Goal: Task Accomplishment & Management: Manage account settings

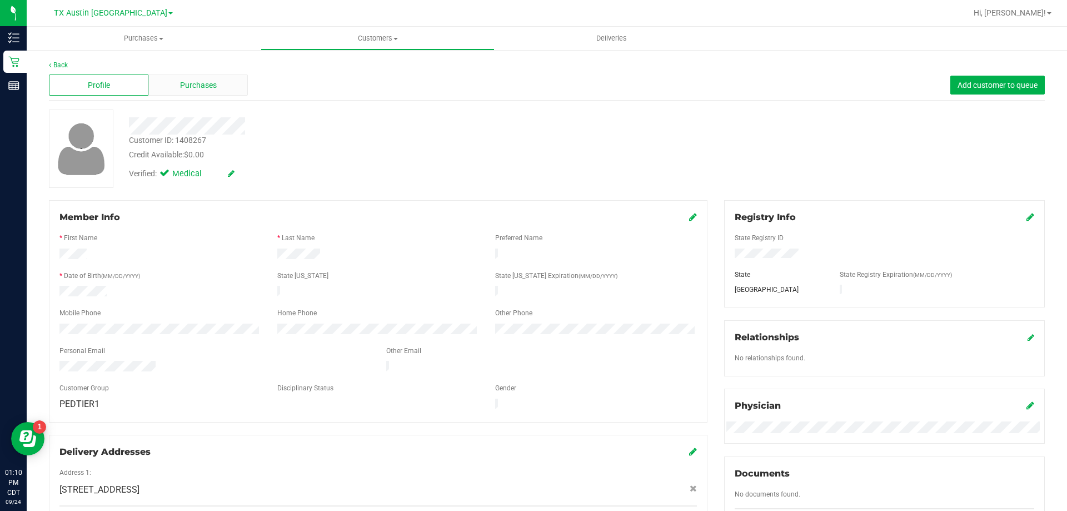
click at [188, 79] on span "Purchases" at bounding box center [198, 85] width 37 height 12
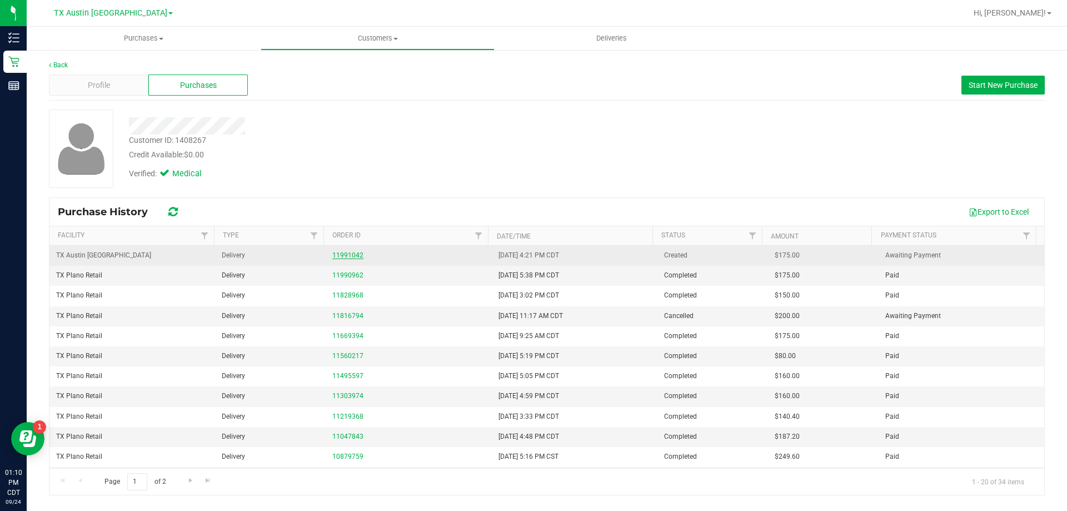
click at [345, 255] on link "11991042" at bounding box center [347, 255] width 31 height 8
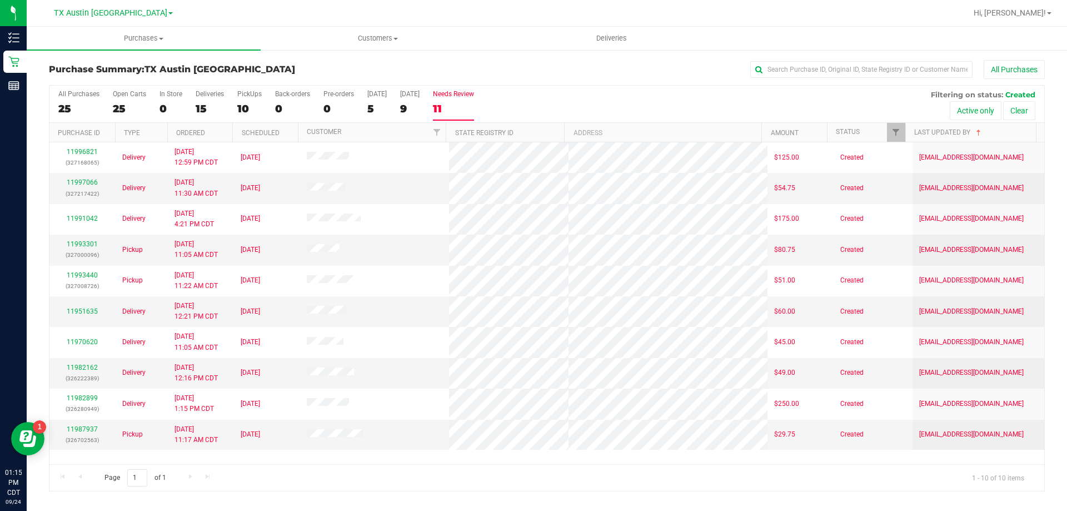
click at [460, 102] on div "11" at bounding box center [453, 108] width 41 height 13
click at [0, 0] on input "Needs Review 11" at bounding box center [0, 0] width 0 height 0
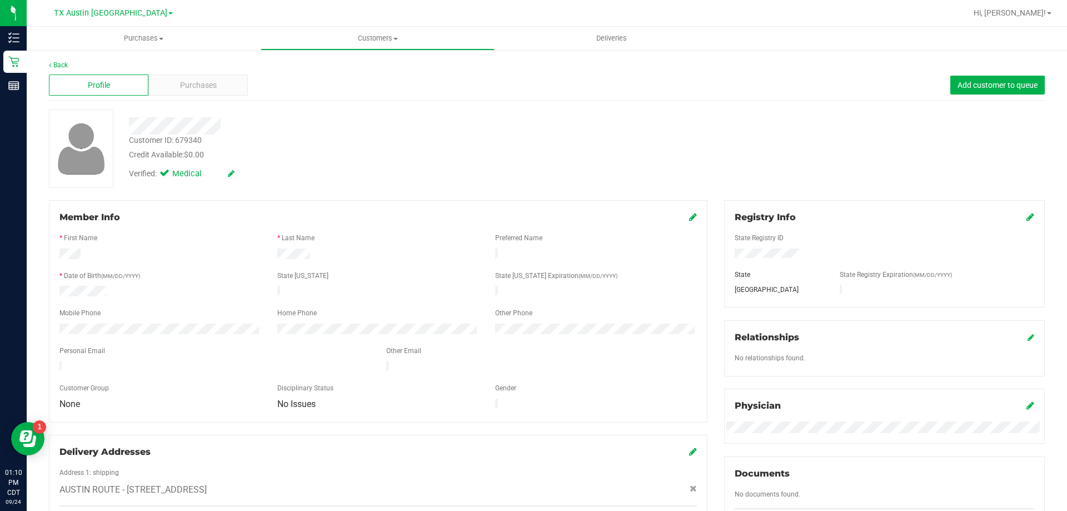
scroll to position [293, 0]
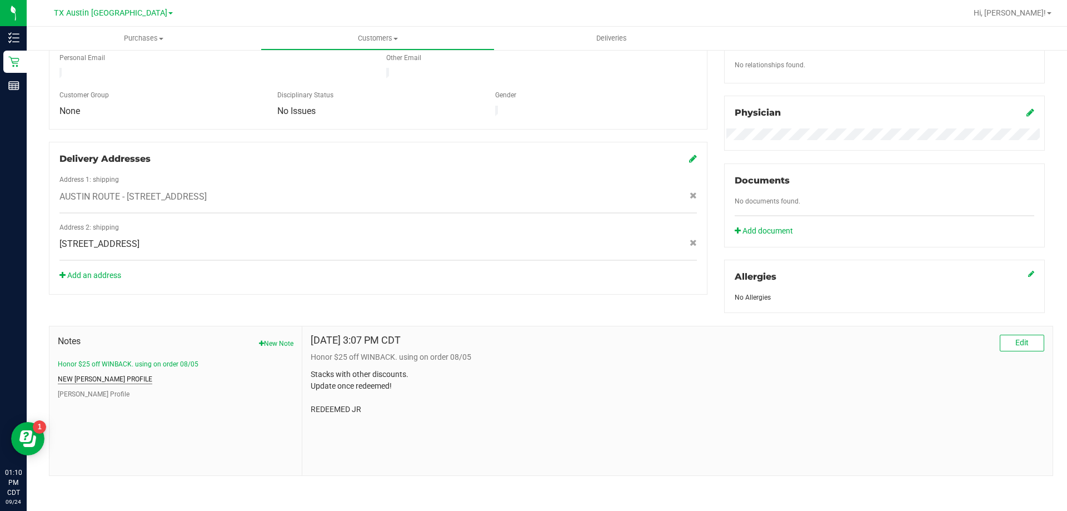
click at [109, 377] on button "NEW CURT PROFILE" at bounding box center [105, 379] width 94 height 10
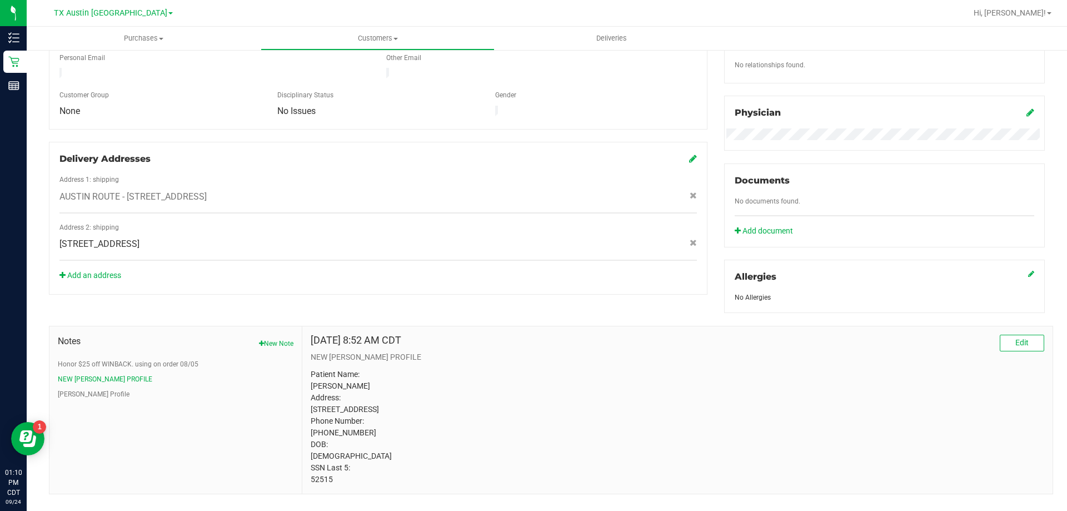
click at [319, 485] on p "Patient Name: Emily Wilsford Address: 15094 Barrie drive Austin, TX, 78734 Phon…" at bounding box center [677, 426] width 733 height 117
copy p "52515"
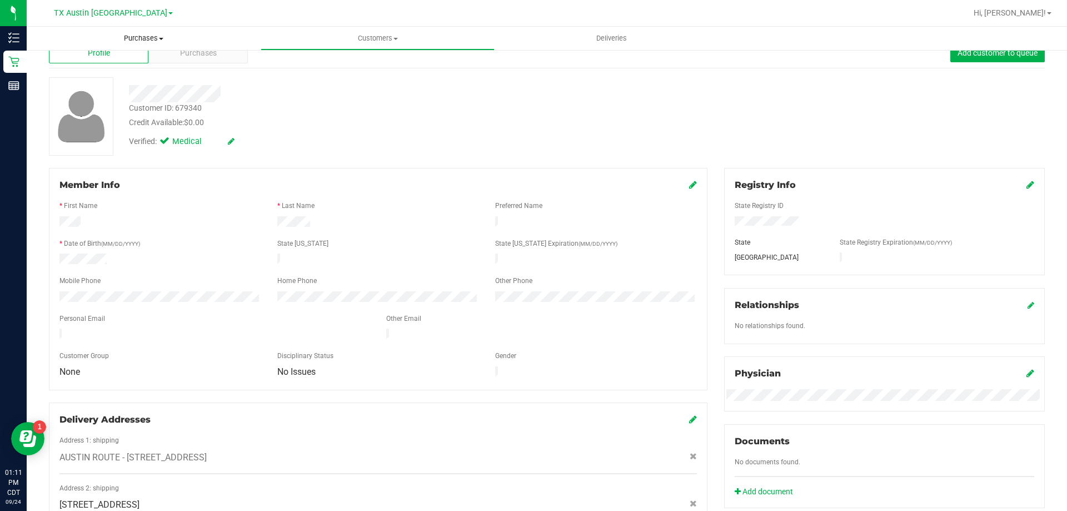
scroll to position [0, 0]
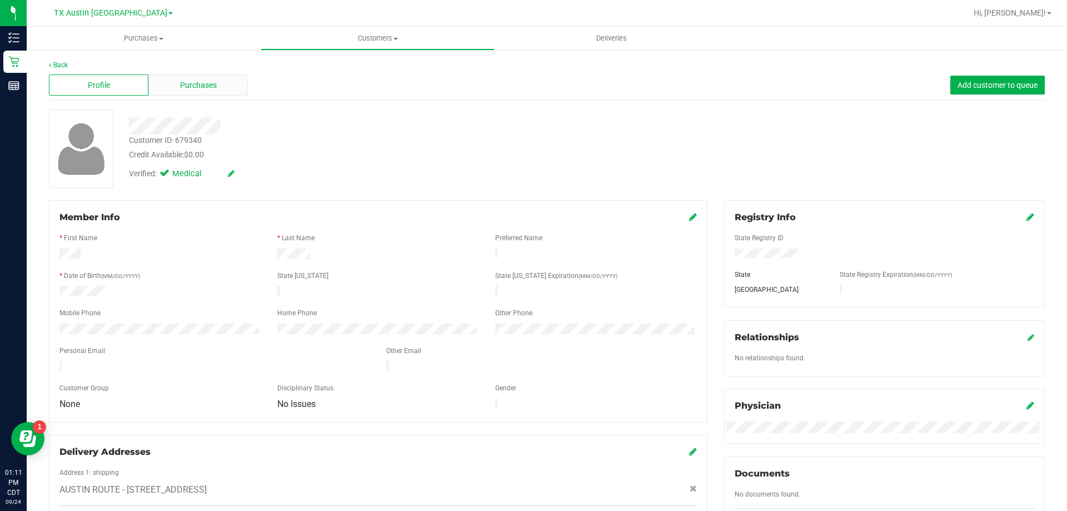
click at [204, 85] on span "Purchases" at bounding box center [198, 85] width 37 height 12
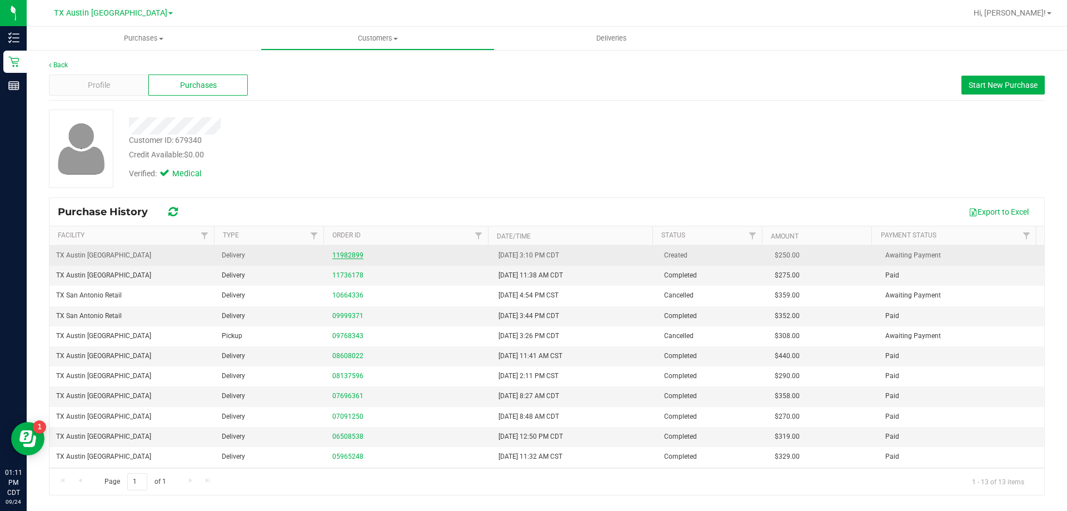
click at [345, 256] on link "11982899" at bounding box center [347, 255] width 31 height 8
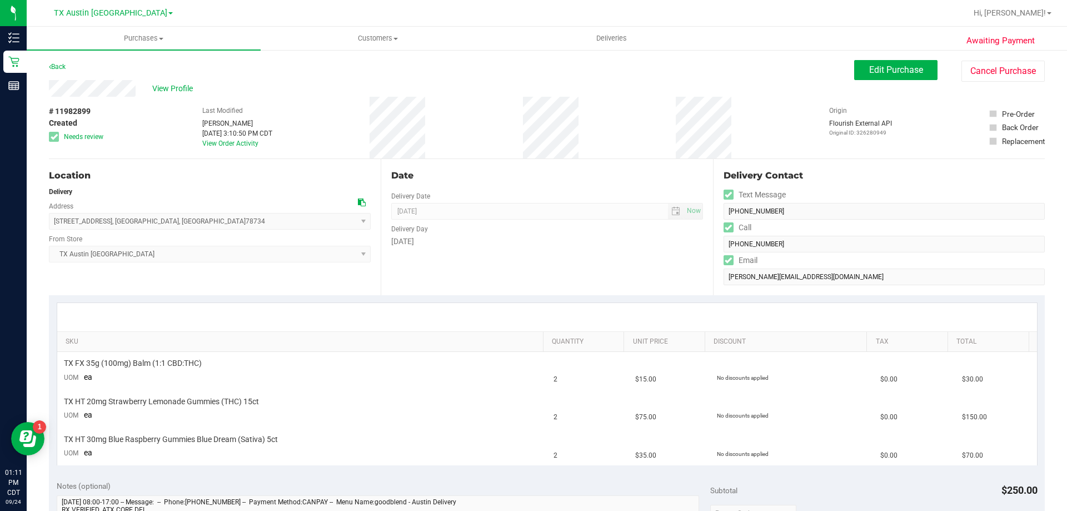
click at [360, 203] on icon at bounding box center [362, 202] width 8 height 8
click at [57, 67] on link "Back" at bounding box center [57, 67] width 17 height 8
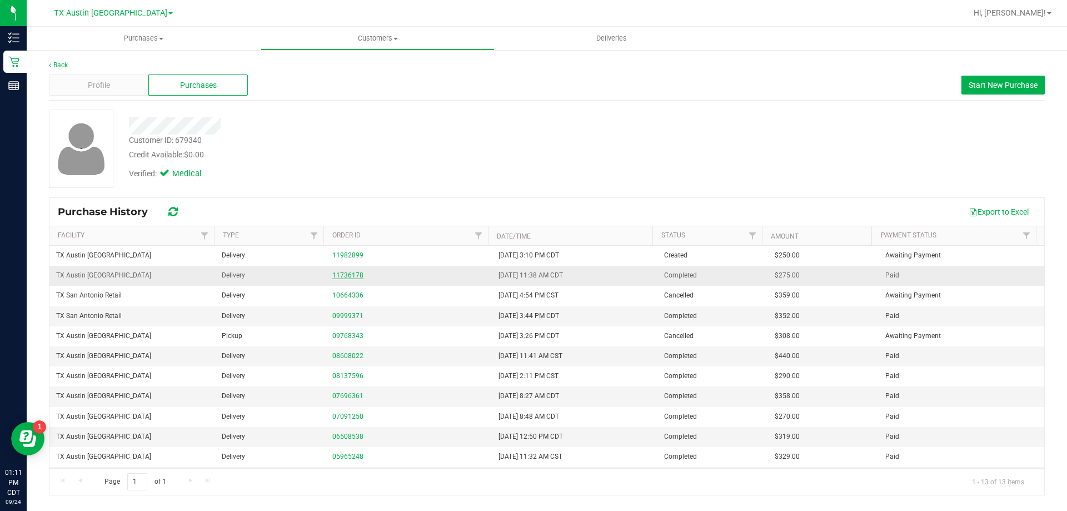
click at [342, 276] on link "11736178" at bounding box center [347, 275] width 31 height 8
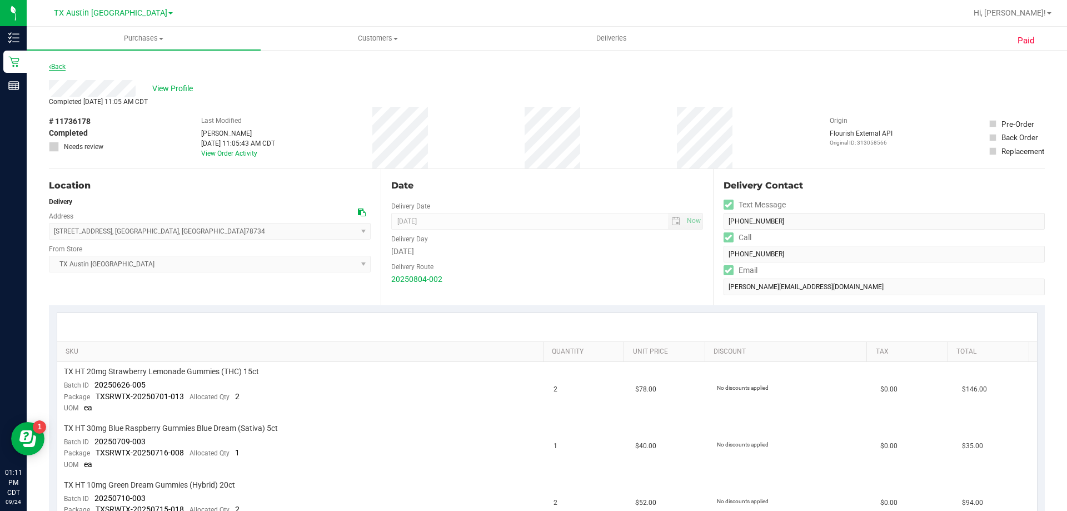
click at [63, 68] on link "Back" at bounding box center [57, 67] width 17 height 8
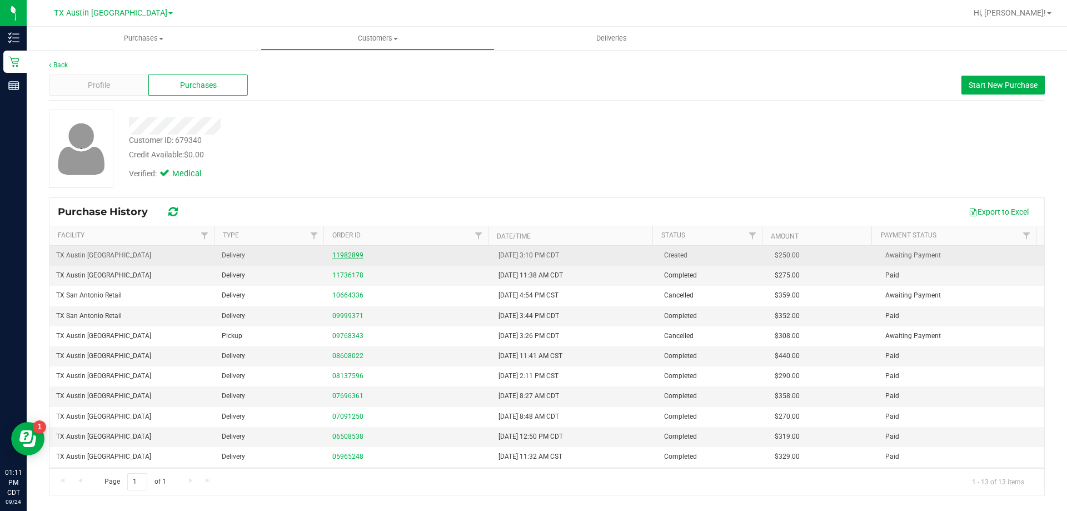
click at [352, 256] on link "11982899" at bounding box center [347, 255] width 31 height 8
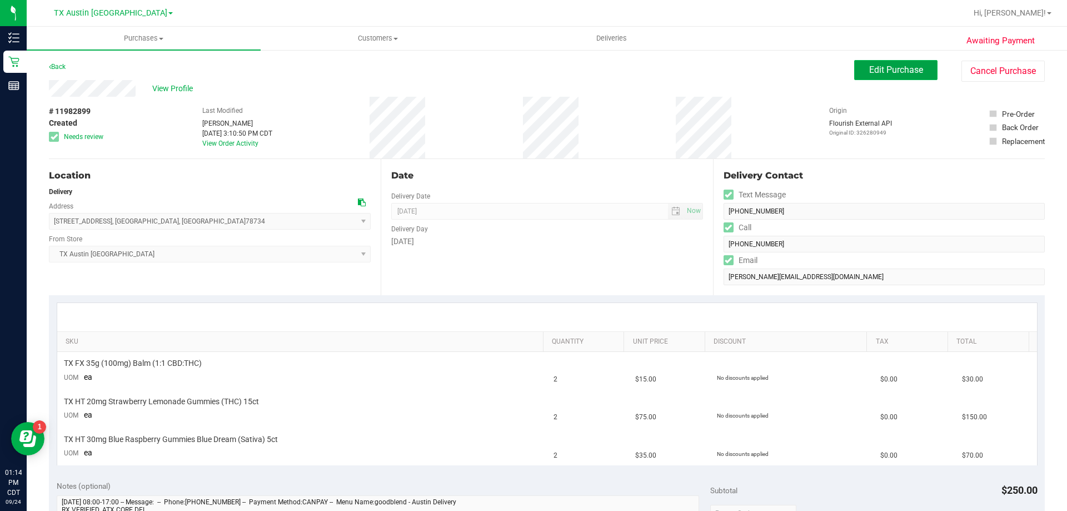
click at [888, 68] on span "Edit Purchase" at bounding box center [896, 69] width 54 height 11
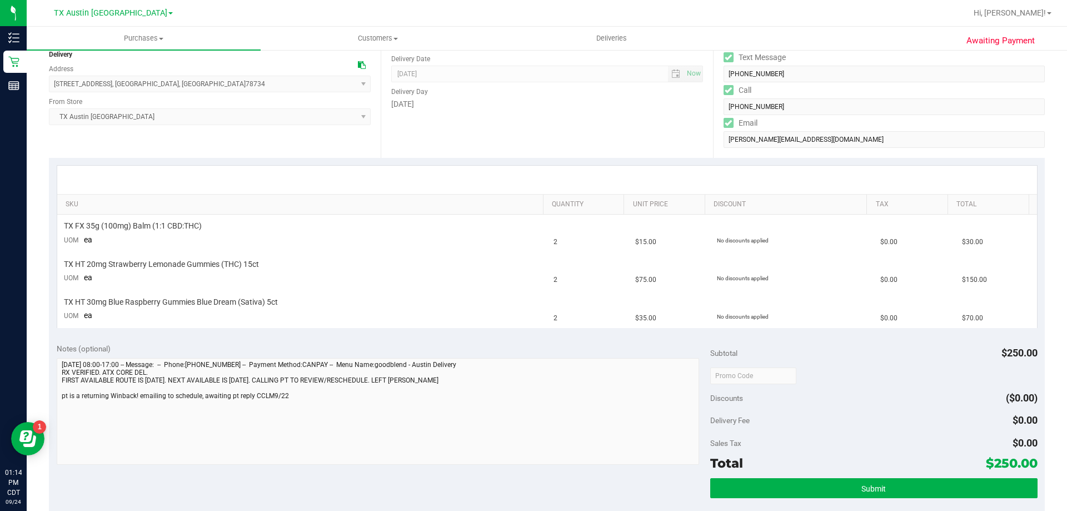
scroll to position [222, 0]
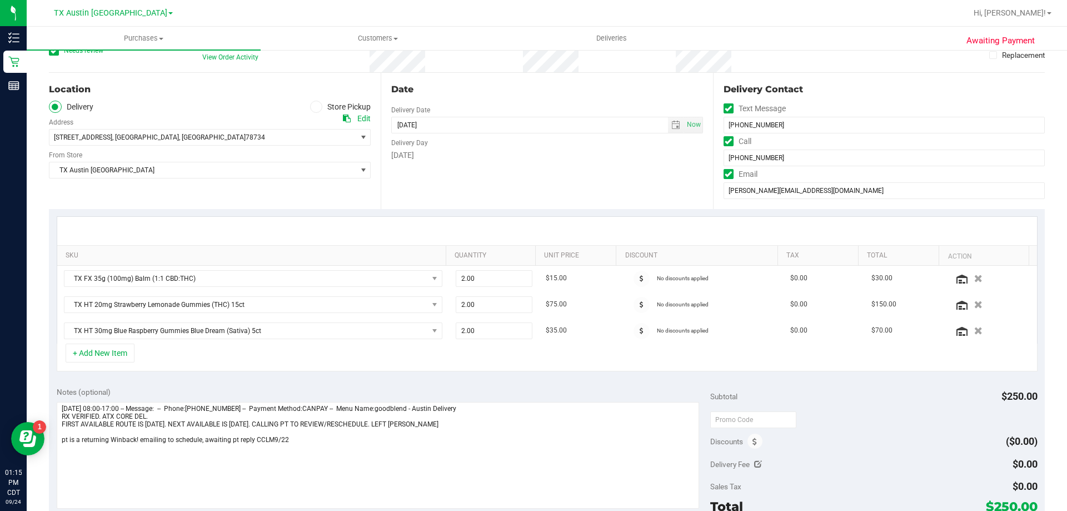
scroll to position [111, 0]
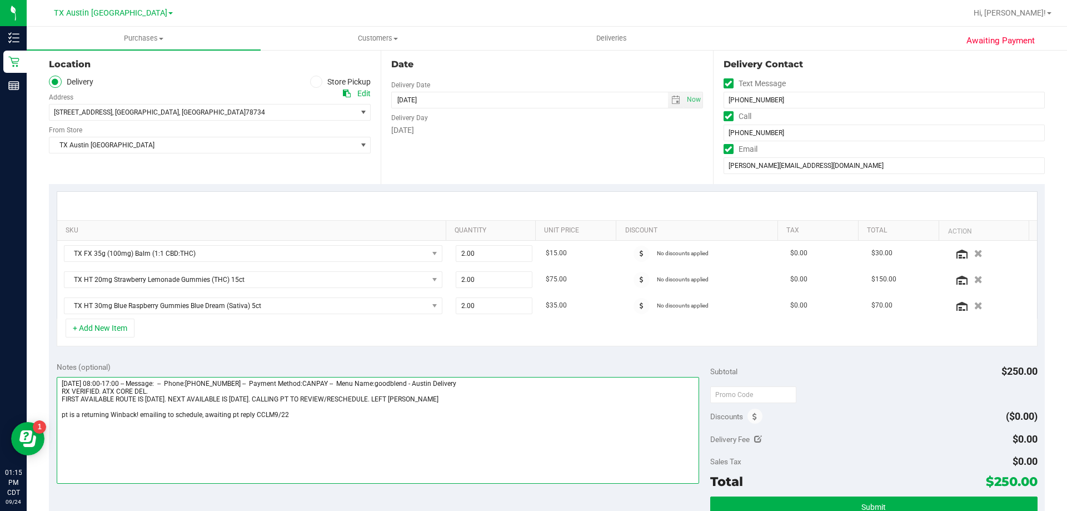
click at [299, 416] on textarea at bounding box center [378, 430] width 643 height 107
click at [203, 432] on textarea at bounding box center [378, 430] width 643 height 107
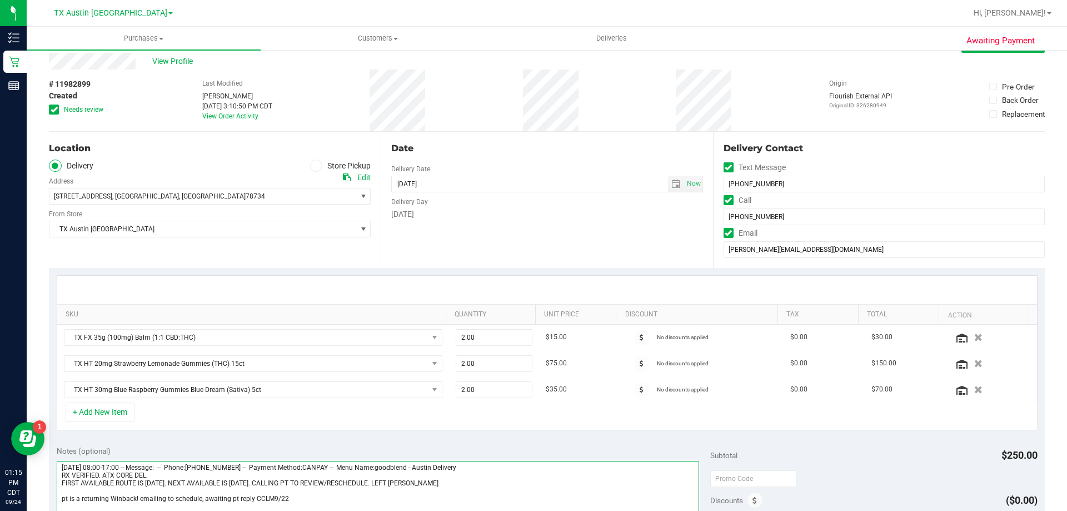
scroll to position [0, 0]
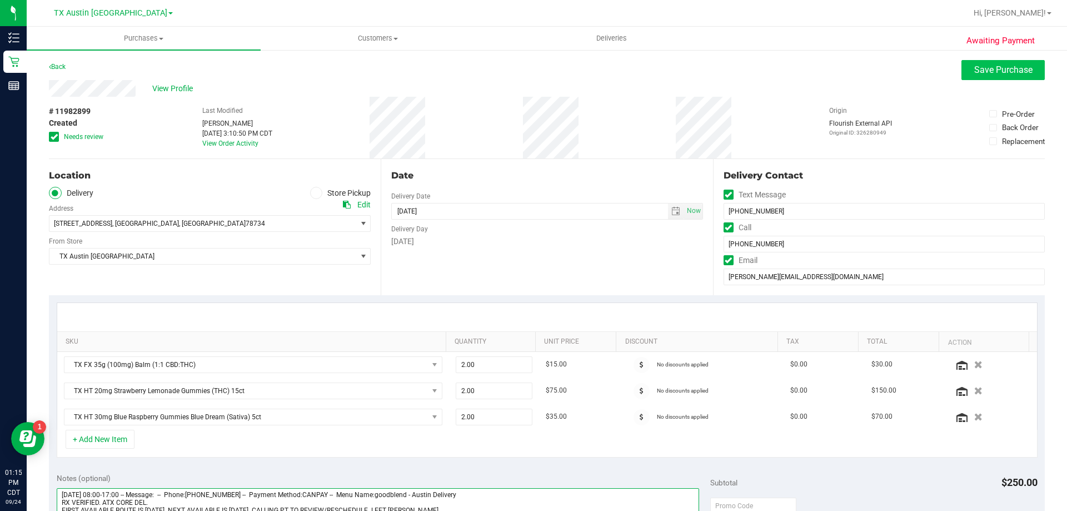
type textarea "Monday 09/22/2025 08:00-17:00 -- Message: -- Phone:5129204320 -- Payment Method…"
click at [1025, 73] on button "Save Purchase" at bounding box center [1002, 70] width 83 height 20
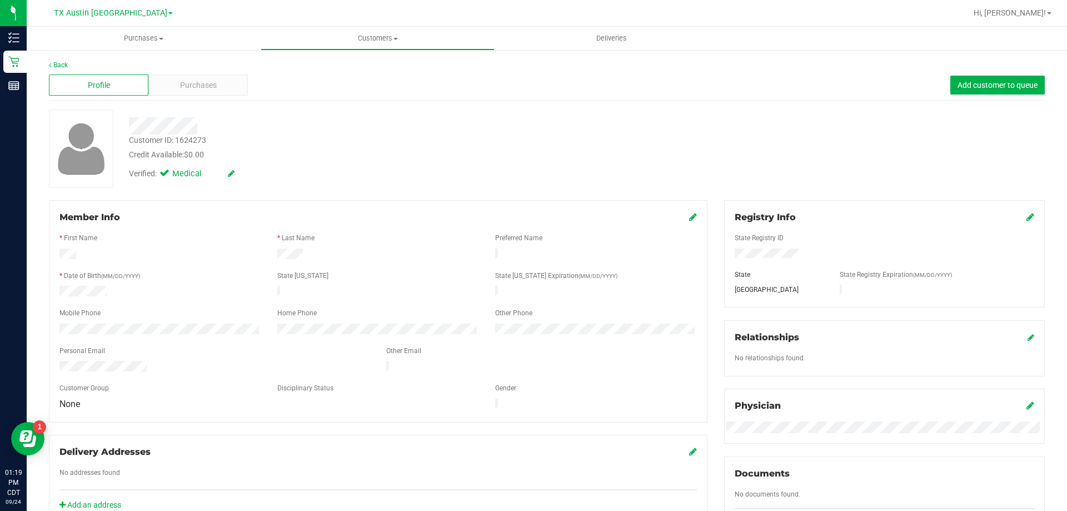
click at [689, 218] on icon at bounding box center [693, 216] width 8 height 9
click at [687, 219] on icon at bounding box center [692, 217] width 10 height 9
click at [228, 87] on div "Purchases" at bounding box center [197, 84] width 99 height 21
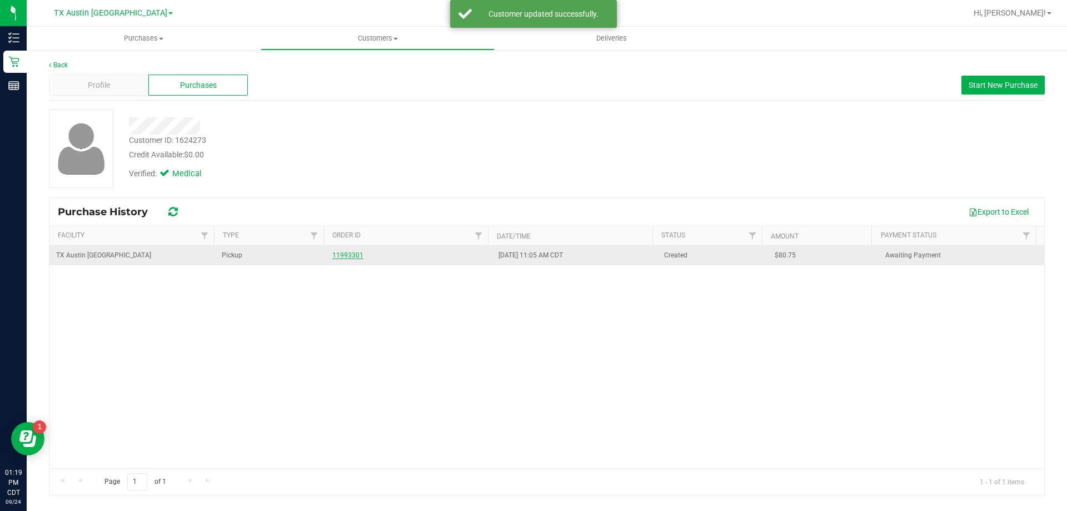
click at [347, 252] on link "11993301" at bounding box center [347, 255] width 31 height 8
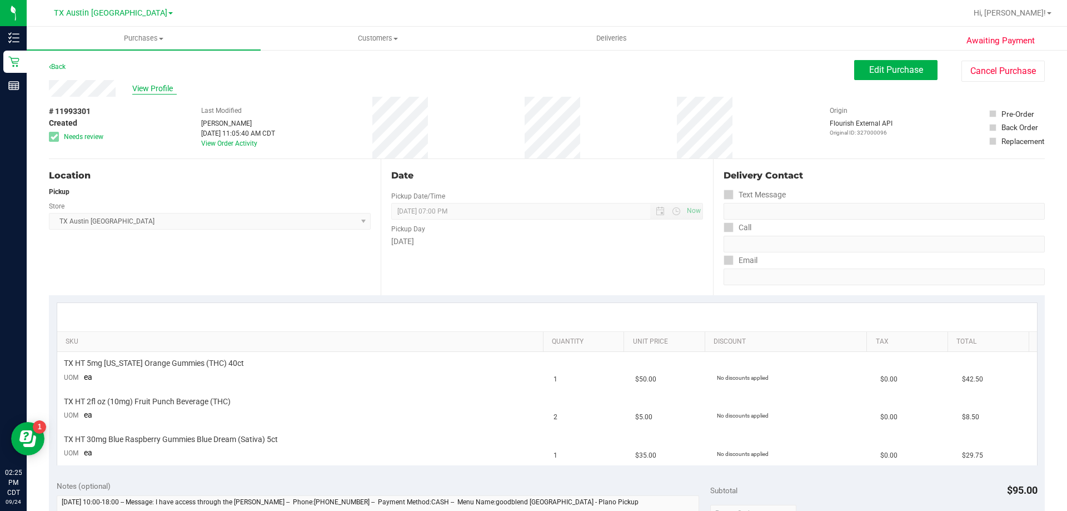
click at [146, 90] on span "View Profile" at bounding box center [154, 89] width 44 height 12
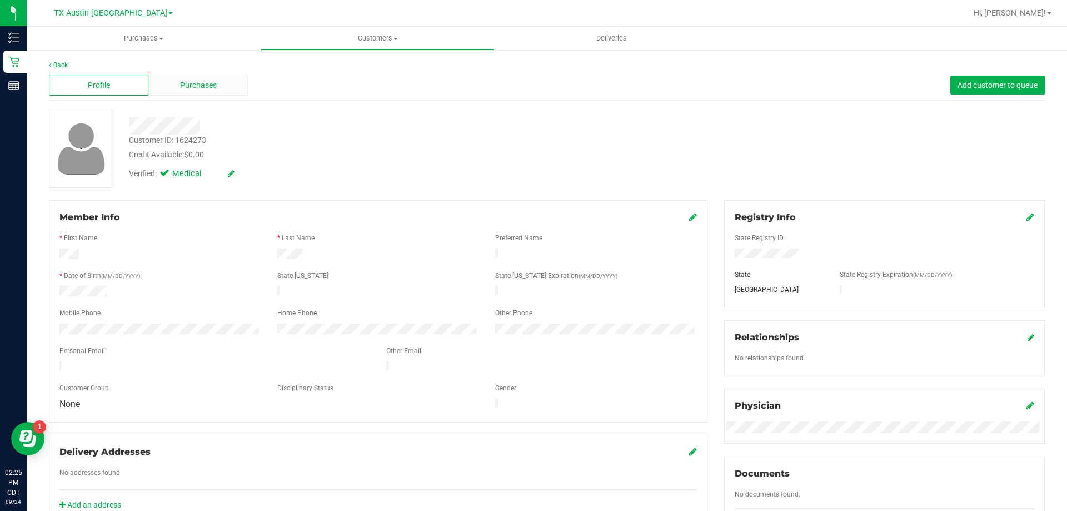
click at [233, 89] on div "Purchases" at bounding box center [197, 84] width 99 height 21
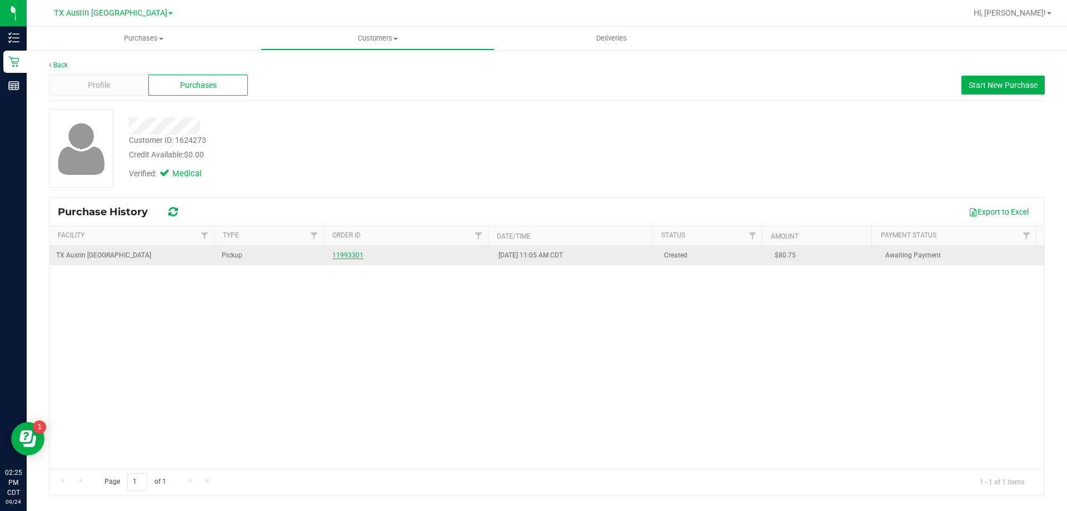
click at [342, 252] on link "11993301" at bounding box center [347, 255] width 31 height 8
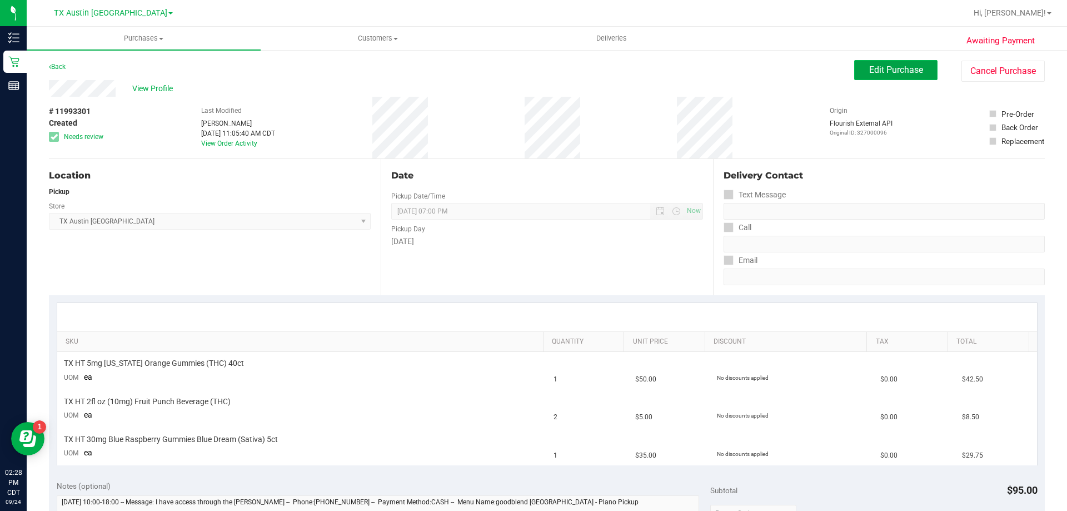
click at [872, 64] on button "Edit Purchase" at bounding box center [895, 70] width 83 height 20
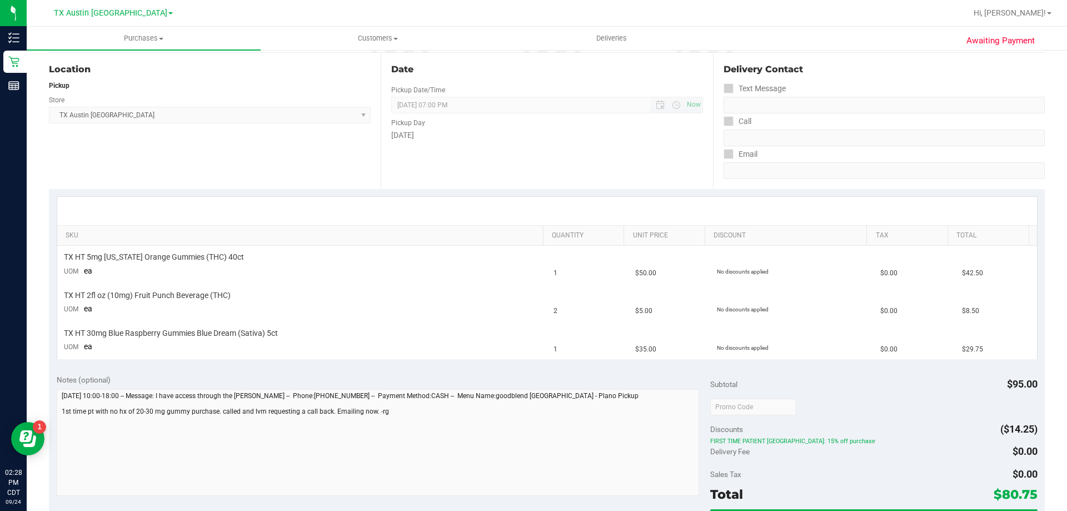
scroll to position [111, 0]
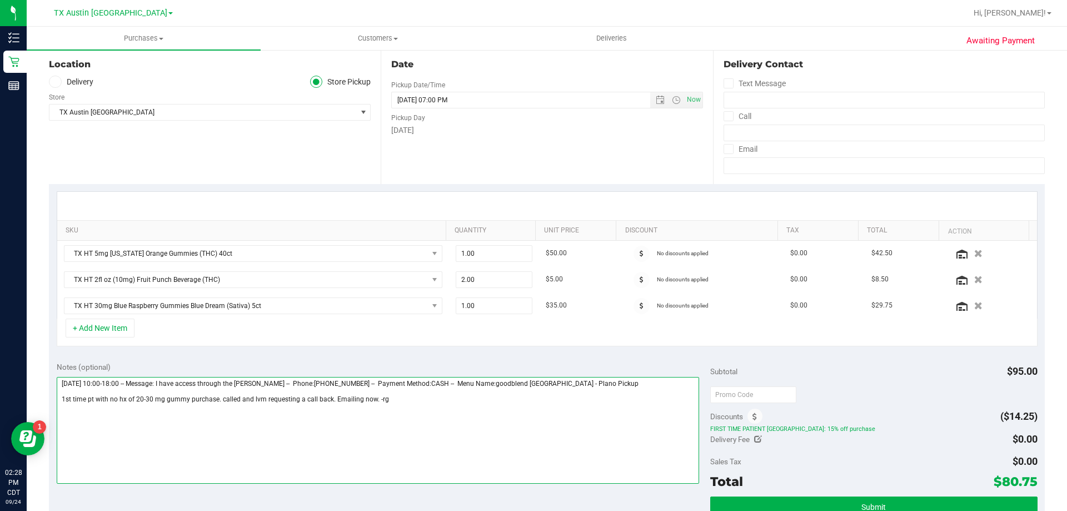
click at [406, 400] on textarea at bounding box center [378, 430] width 643 height 107
paste textarea "New pt can't purchase 30 mg gummy. Lvm and sent email. VF 9/24"
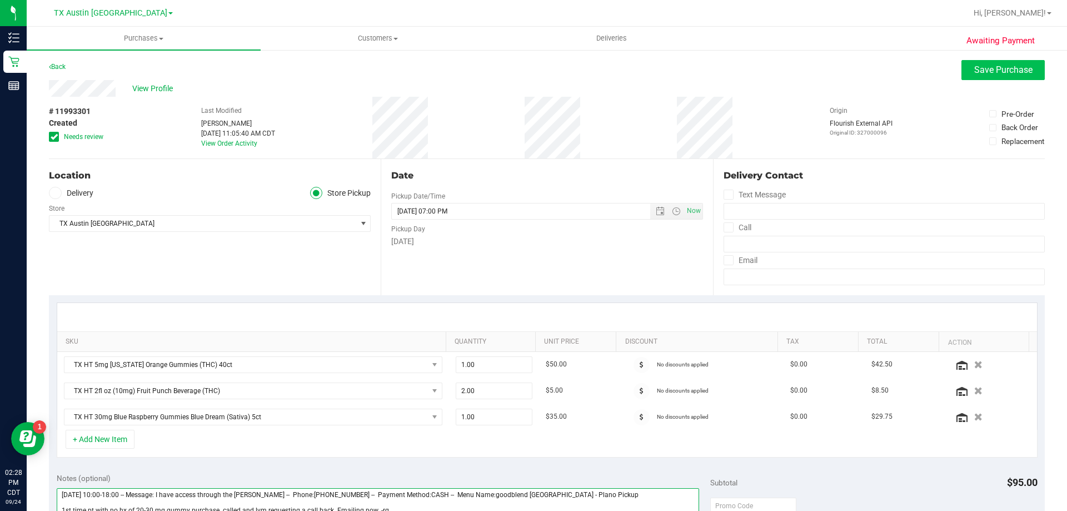
type textarea "Wednesday 09/24/2025 10:00-18:00 -- Message: I have access through the CURT -- …"
click at [962, 71] on button "Save Purchase" at bounding box center [1002, 70] width 83 height 20
